Goal: Task Accomplishment & Management: Use online tool/utility

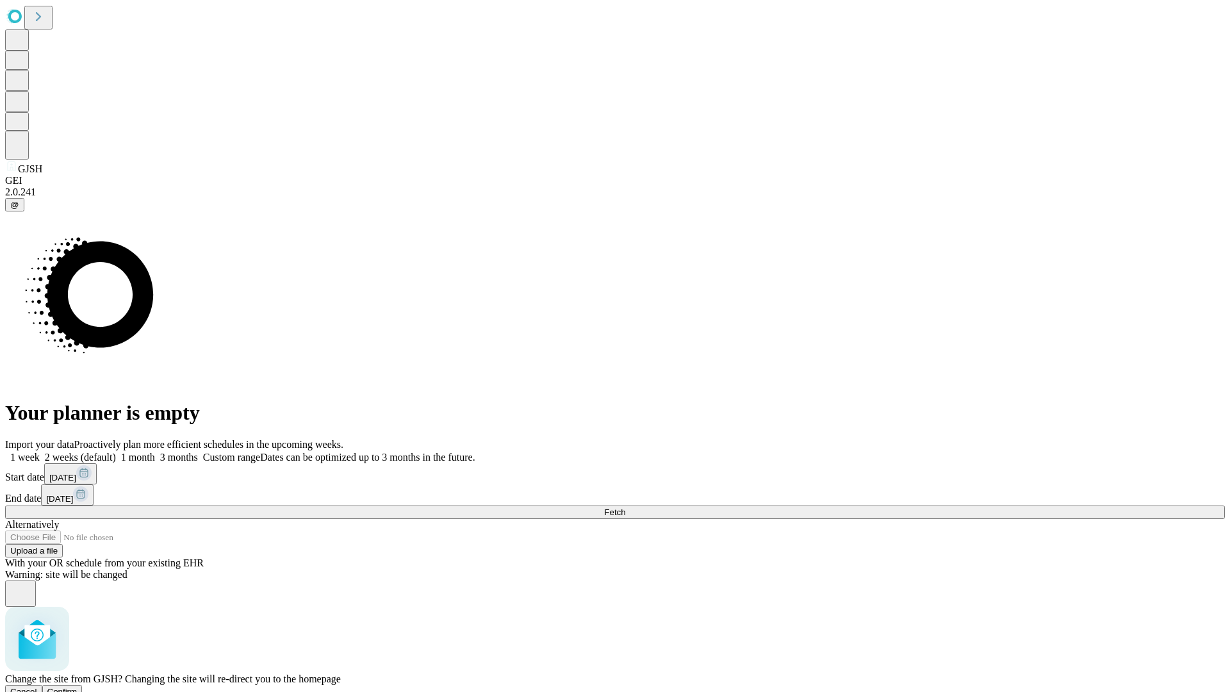
click at [78, 687] on span "Confirm" at bounding box center [62, 692] width 30 height 10
click at [116, 452] on label "2 weeks (default)" at bounding box center [78, 457] width 76 height 11
click at [625, 507] on span "Fetch" at bounding box center [614, 512] width 21 height 10
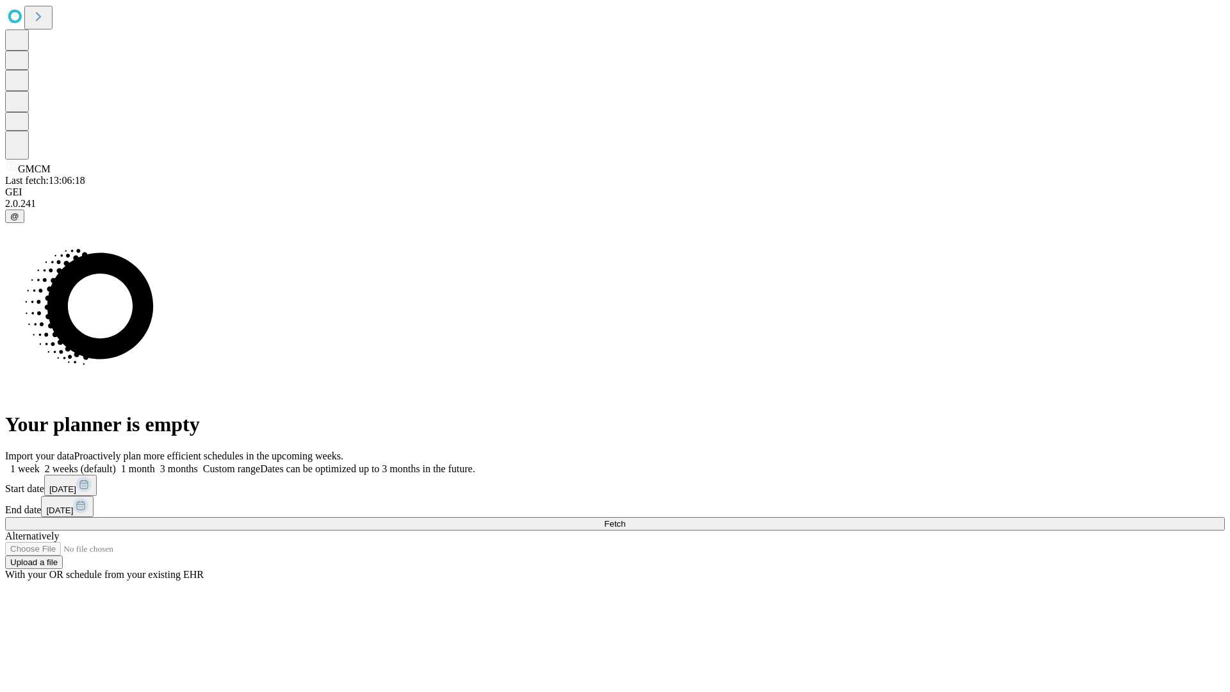
click at [116, 463] on label "2 weeks (default)" at bounding box center [78, 468] width 76 height 11
click at [625, 519] on span "Fetch" at bounding box center [614, 524] width 21 height 10
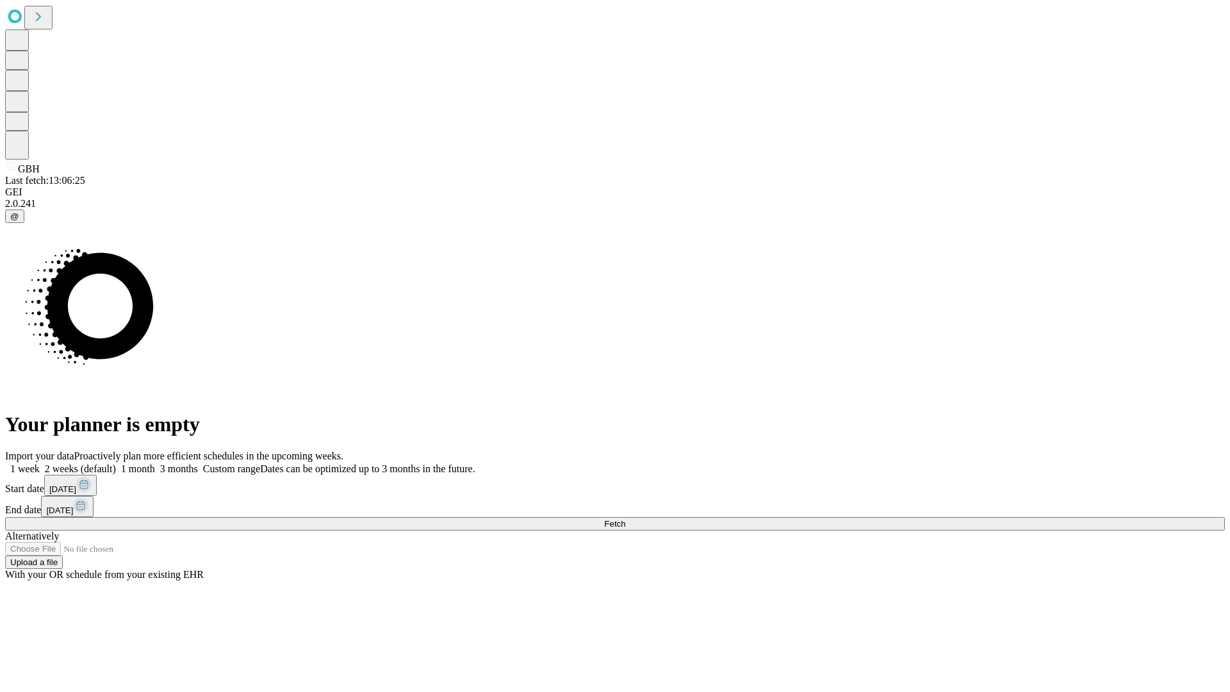
click at [116, 463] on label "2 weeks (default)" at bounding box center [78, 468] width 76 height 11
click at [625, 519] on span "Fetch" at bounding box center [614, 524] width 21 height 10
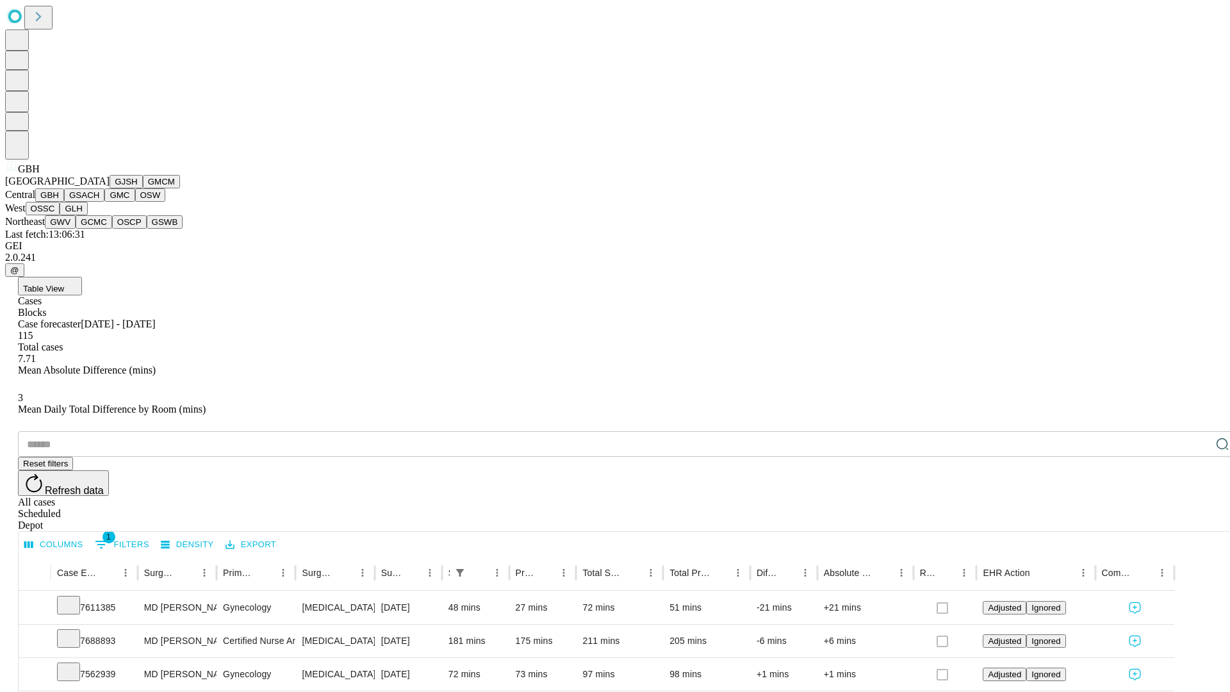
click at [99, 202] on button "GSACH" at bounding box center [84, 194] width 40 height 13
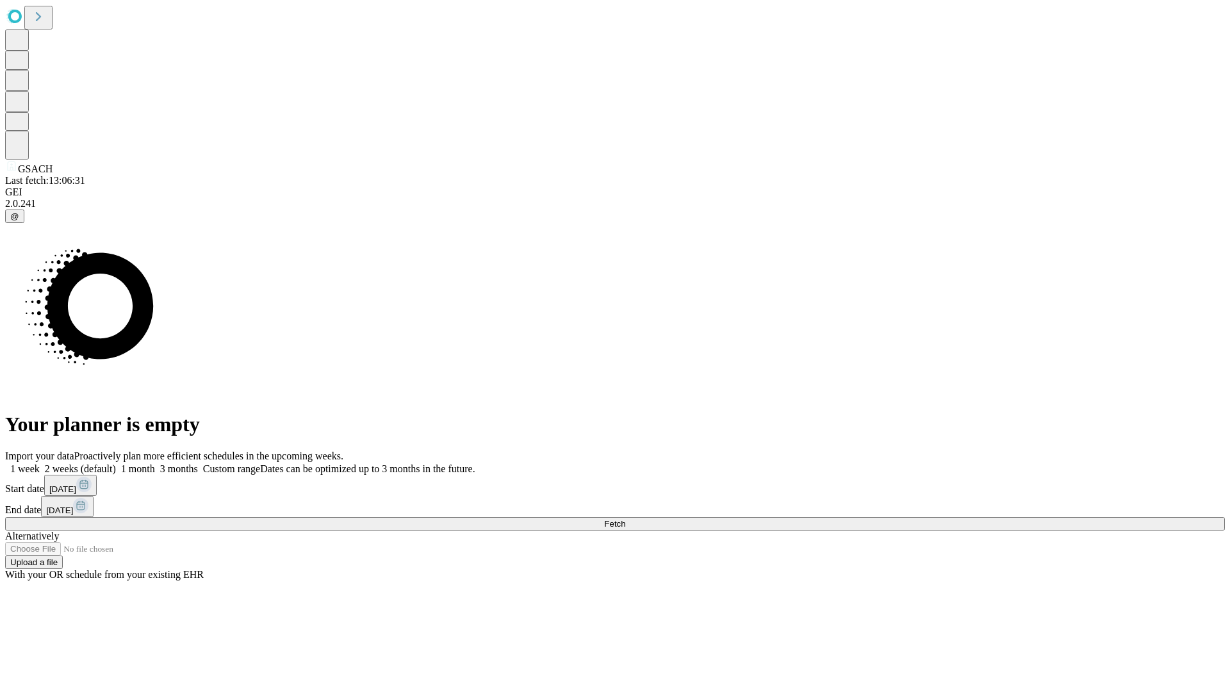
click at [116, 463] on label "2 weeks (default)" at bounding box center [78, 468] width 76 height 11
click at [625, 519] on span "Fetch" at bounding box center [614, 524] width 21 height 10
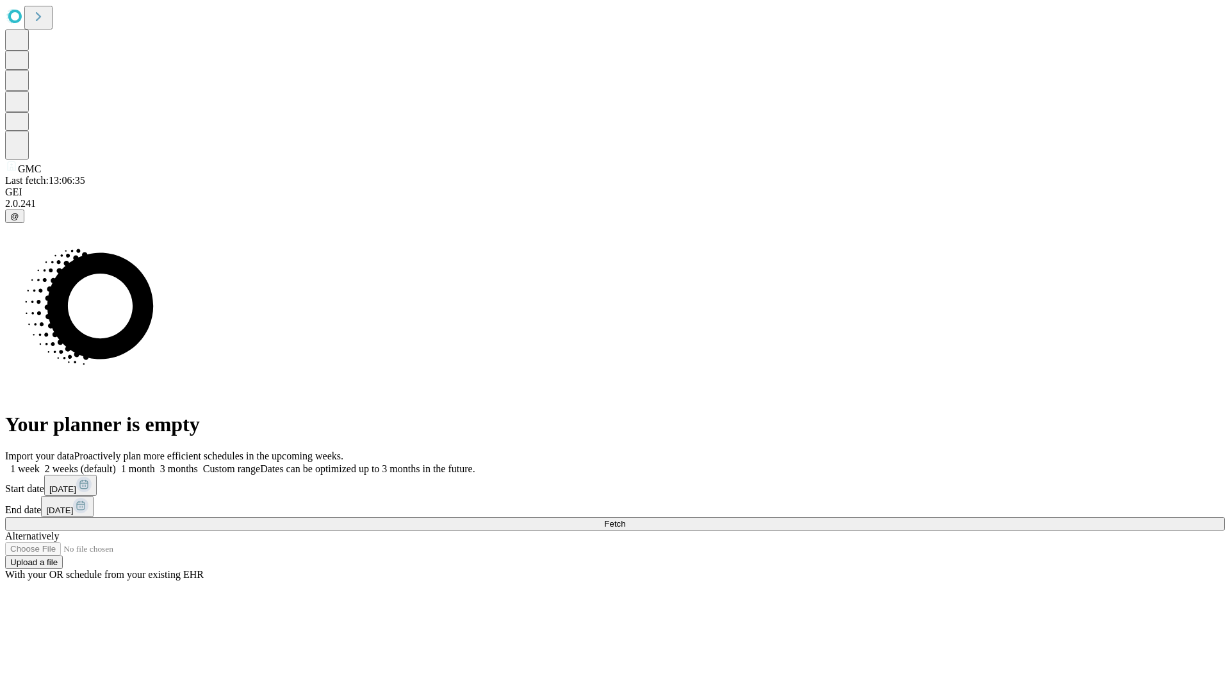
click at [116, 463] on label "2 weeks (default)" at bounding box center [78, 468] width 76 height 11
click at [625, 519] on span "Fetch" at bounding box center [614, 524] width 21 height 10
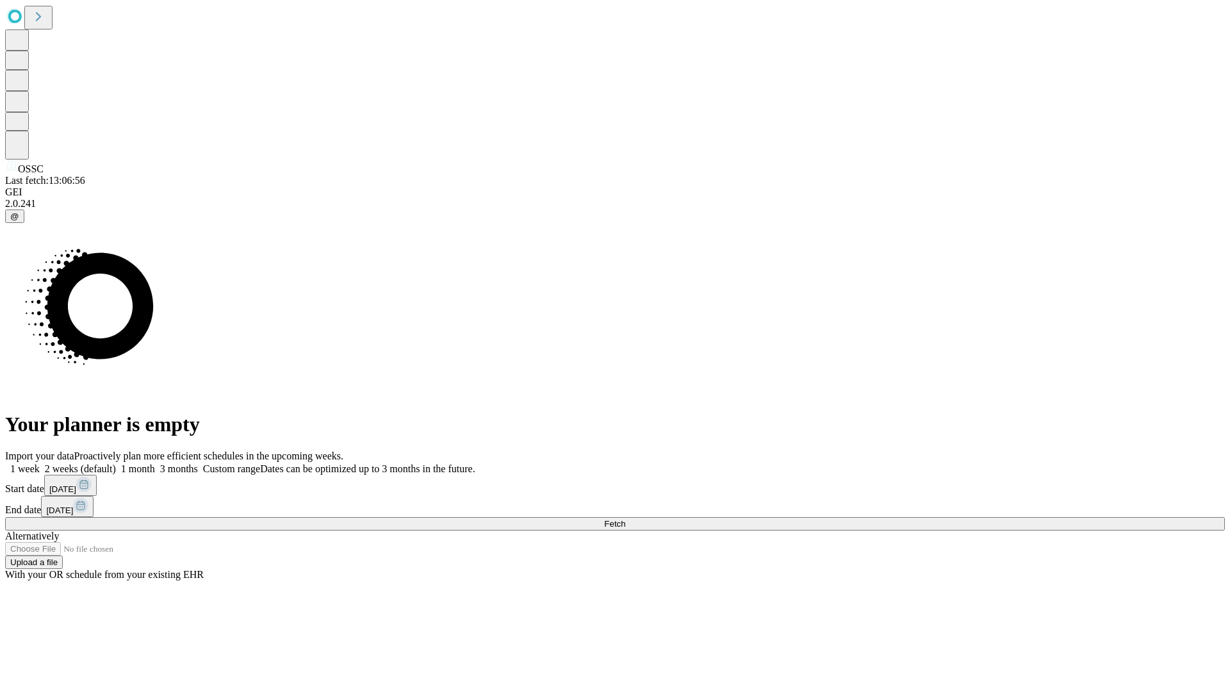
click at [116, 463] on label "2 weeks (default)" at bounding box center [78, 468] width 76 height 11
click at [625, 519] on span "Fetch" at bounding box center [614, 524] width 21 height 10
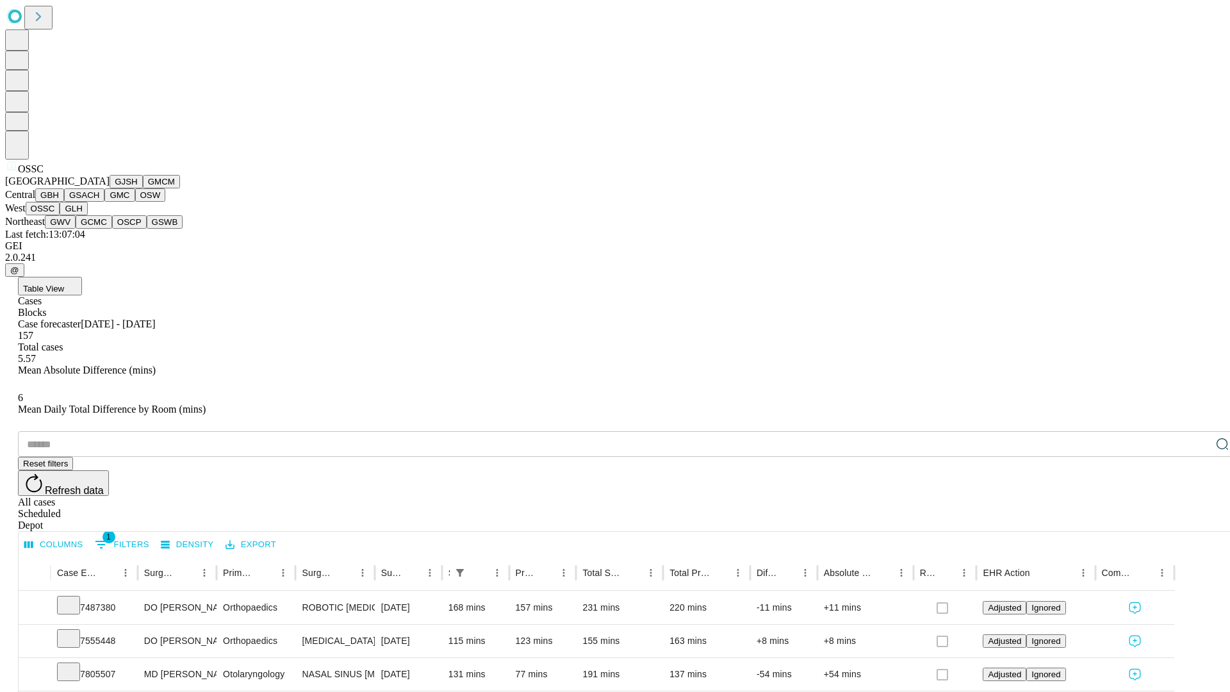
click at [87, 215] on button "GLH" at bounding box center [74, 208] width 28 height 13
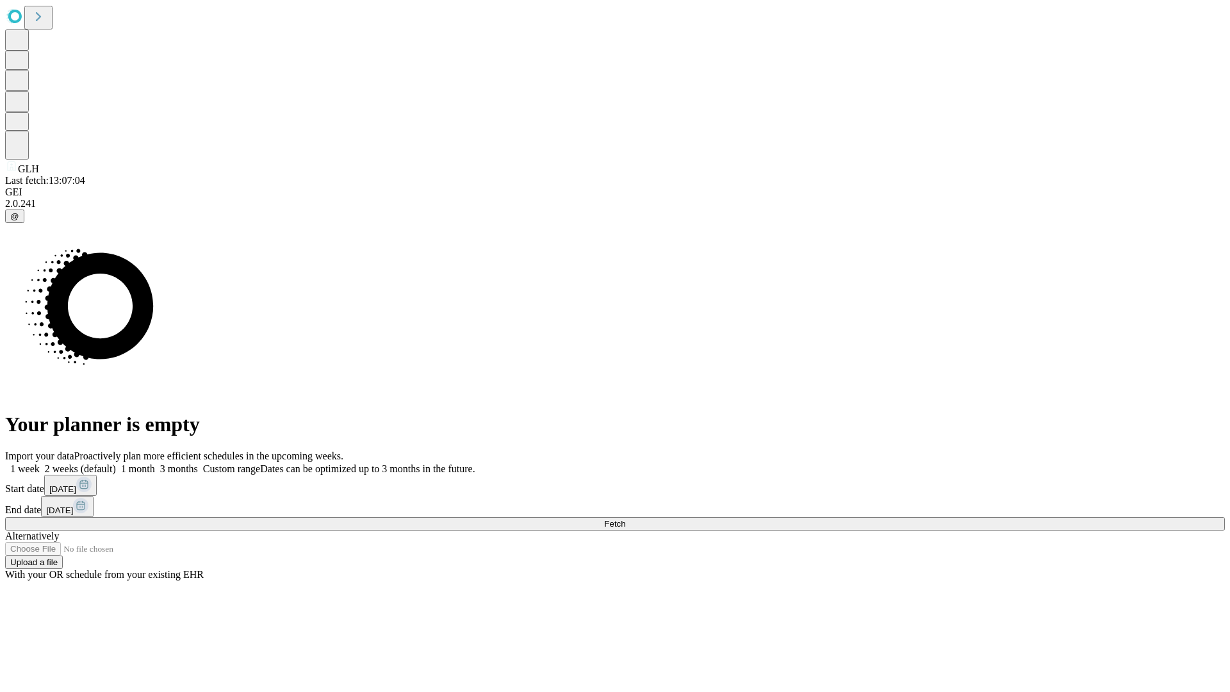
click at [116, 463] on label "2 weeks (default)" at bounding box center [78, 468] width 76 height 11
click at [625, 519] on span "Fetch" at bounding box center [614, 524] width 21 height 10
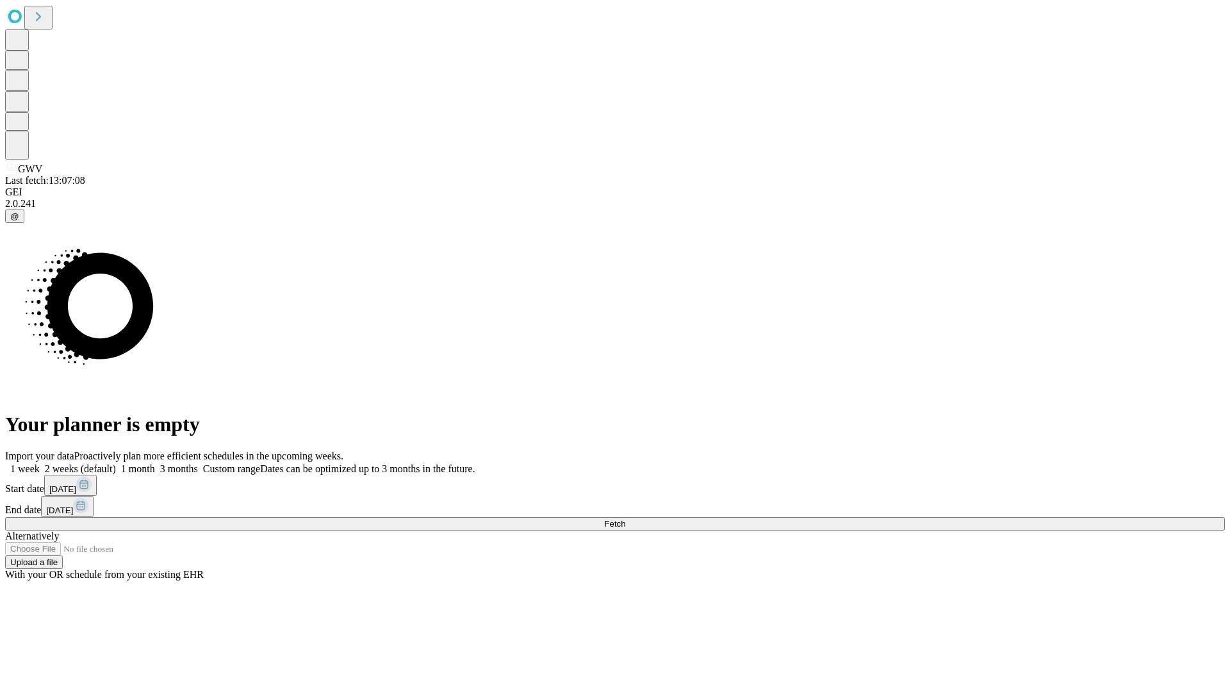
click at [116, 463] on label "2 weeks (default)" at bounding box center [78, 468] width 76 height 11
click at [625, 519] on span "Fetch" at bounding box center [614, 524] width 21 height 10
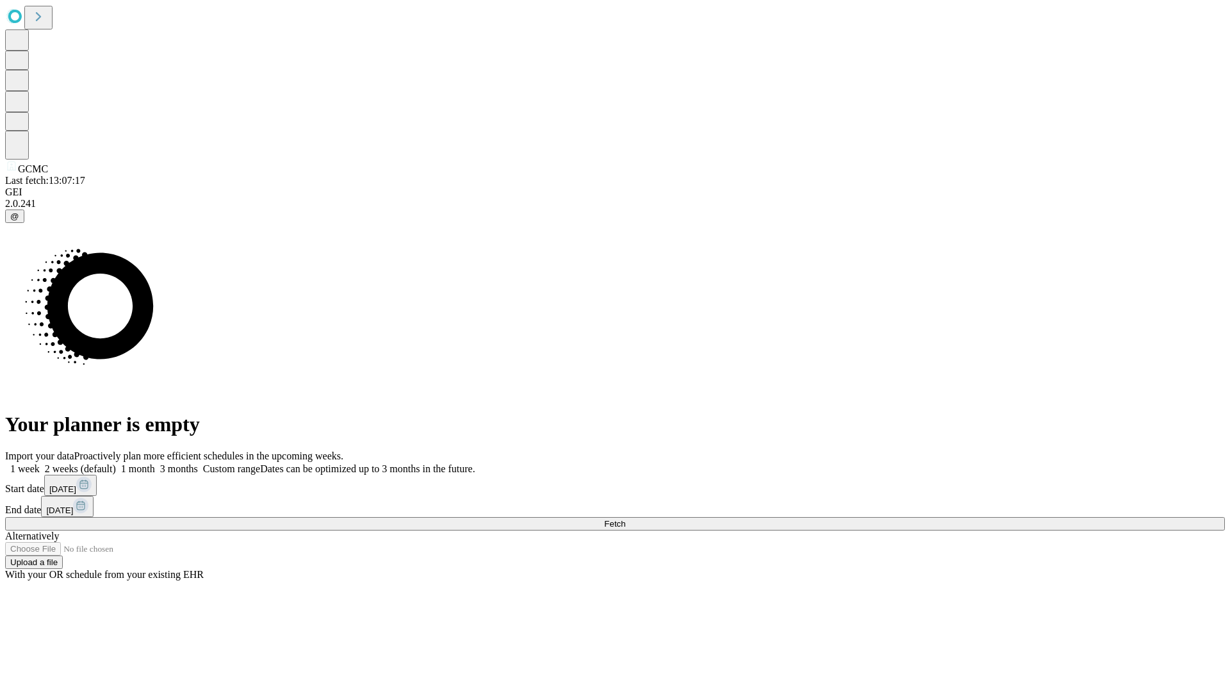
click at [116, 463] on label "2 weeks (default)" at bounding box center [78, 468] width 76 height 11
click at [625, 519] on span "Fetch" at bounding box center [614, 524] width 21 height 10
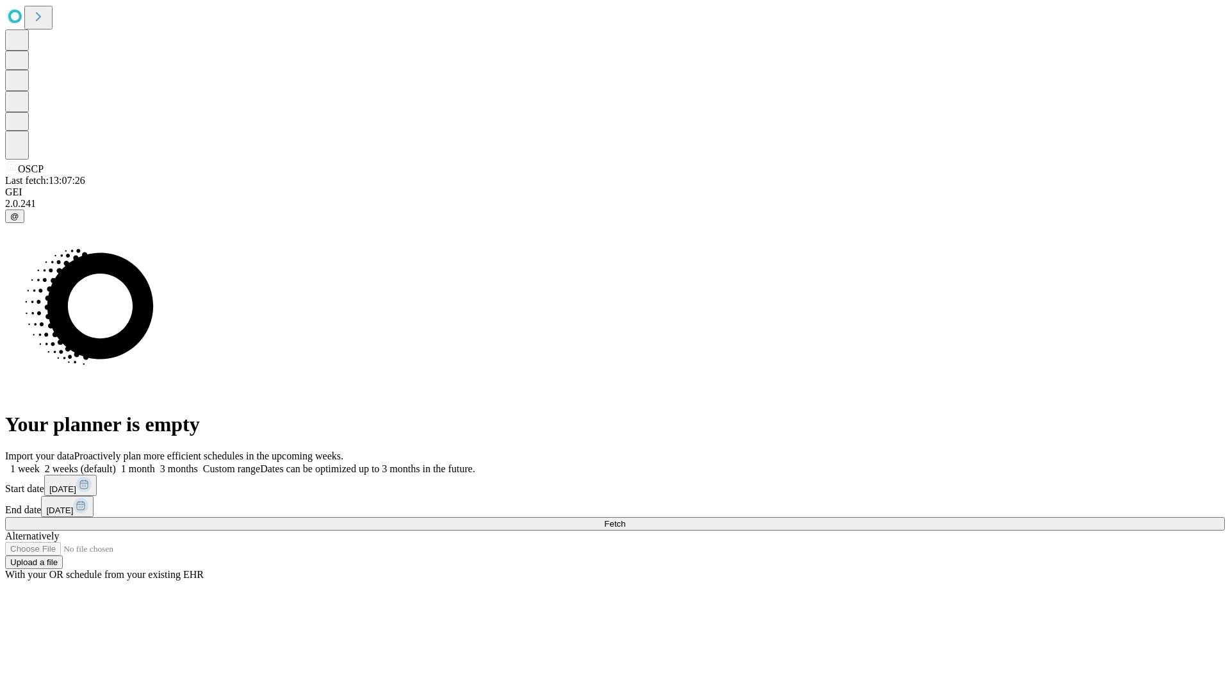
click at [116, 463] on label "2 weeks (default)" at bounding box center [78, 468] width 76 height 11
click at [625, 519] on span "Fetch" at bounding box center [614, 524] width 21 height 10
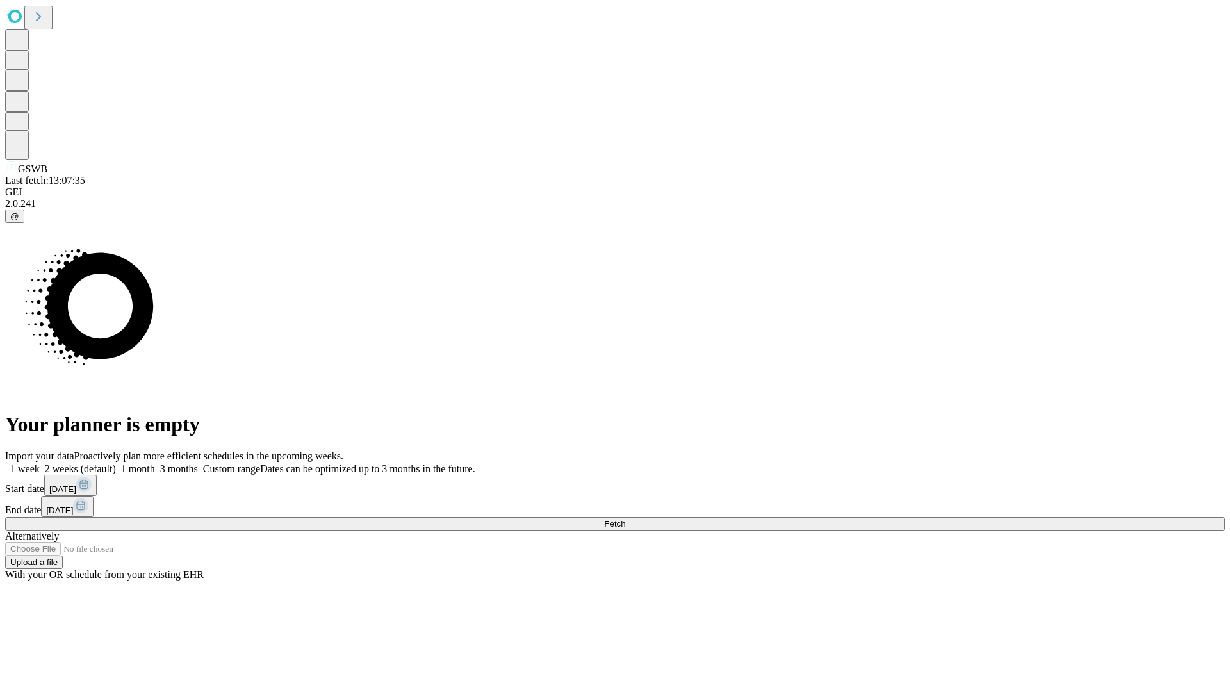
click at [116, 463] on label "2 weeks (default)" at bounding box center [78, 468] width 76 height 11
click at [625, 519] on span "Fetch" at bounding box center [614, 524] width 21 height 10
